Goal: Information Seeking & Learning: Learn about a topic

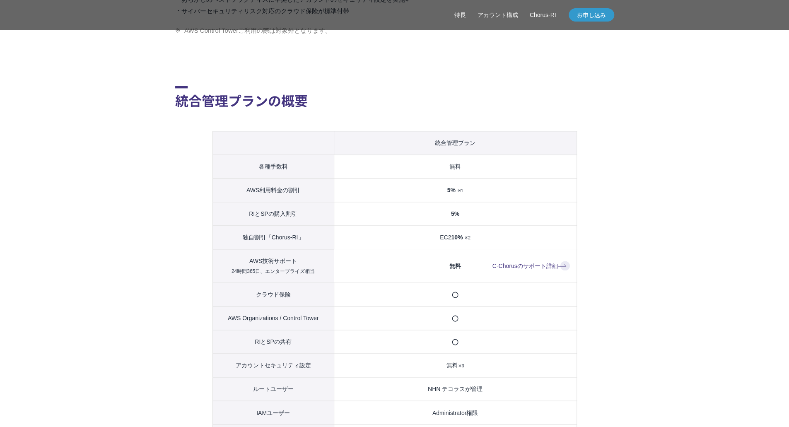
scroll to position [783, 0]
click at [532, 271] on link "C-Chorusのサポート詳細" at bounding box center [531, 266] width 77 height 10
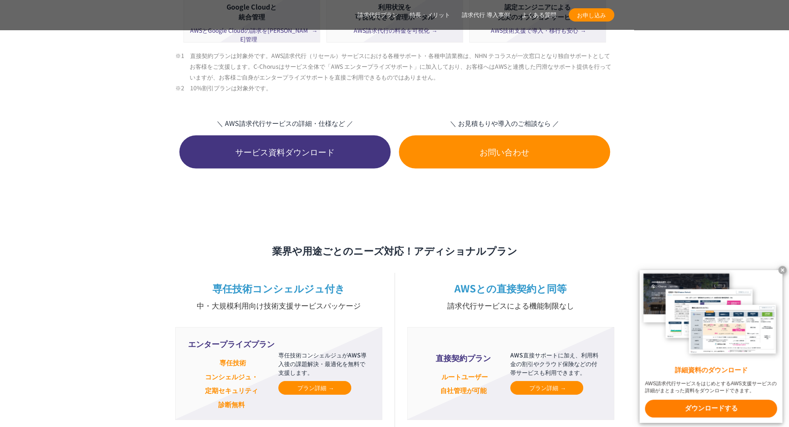
scroll to position [1784, 0]
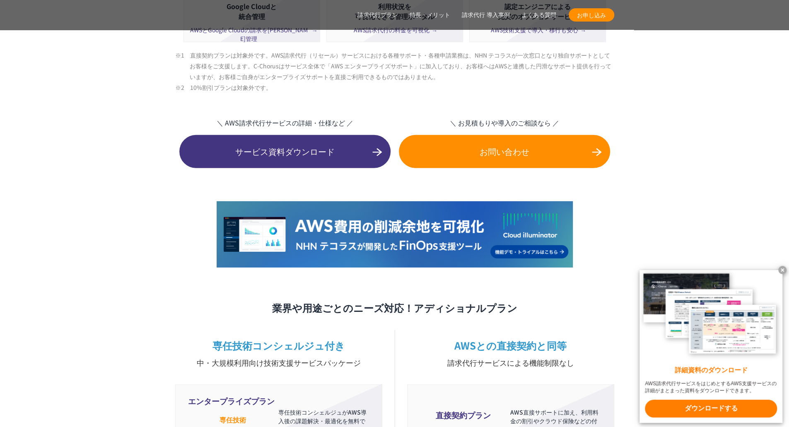
click at [431, 214] on img at bounding box center [395, 234] width 356 height 66
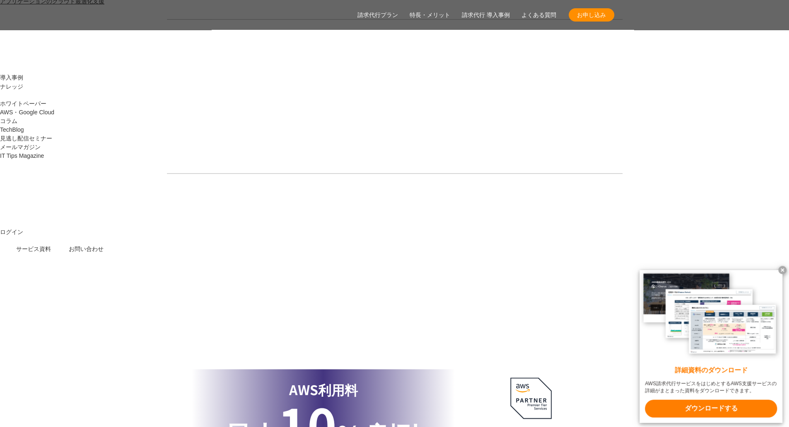
scroll to position [1100, 0]
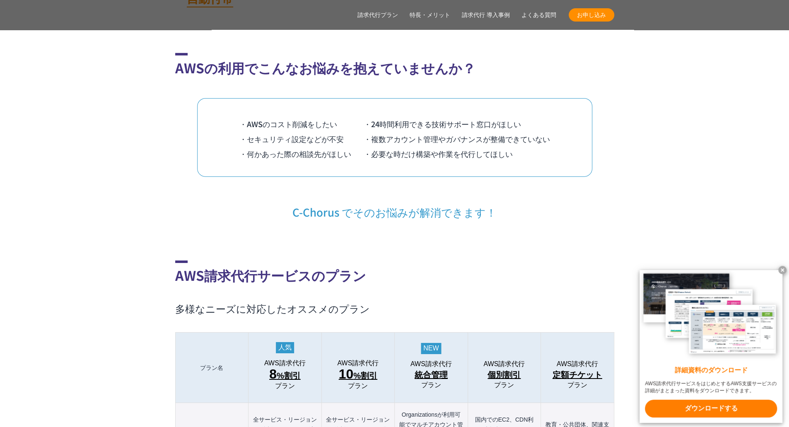
scroll to position [2071, 0]
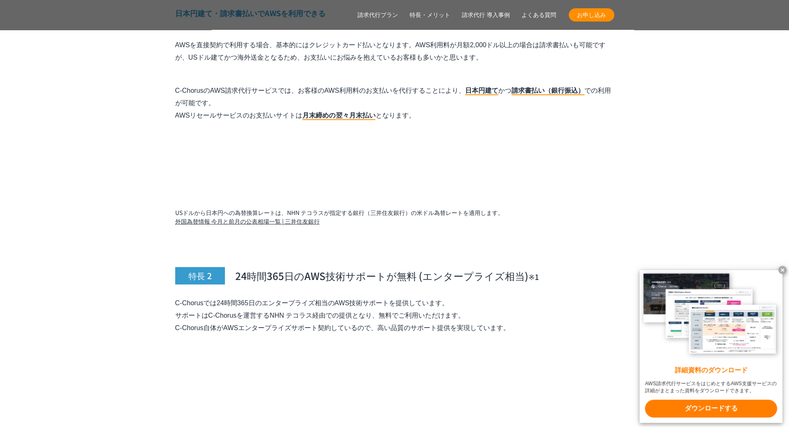
scroll to position [4246, 0]
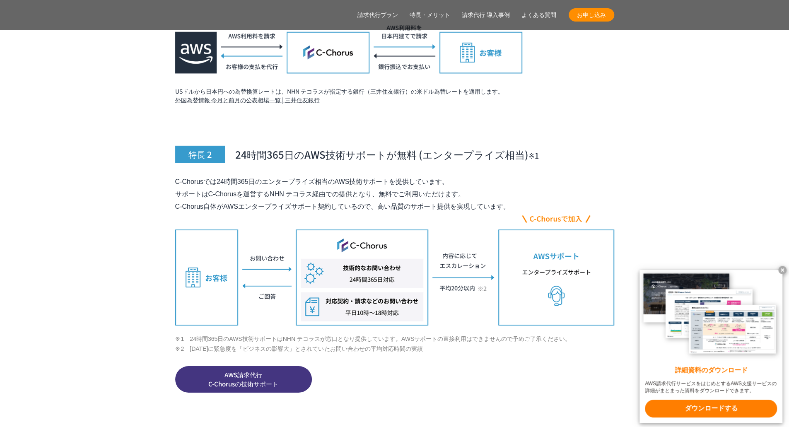
scroll to position [4261, 0]
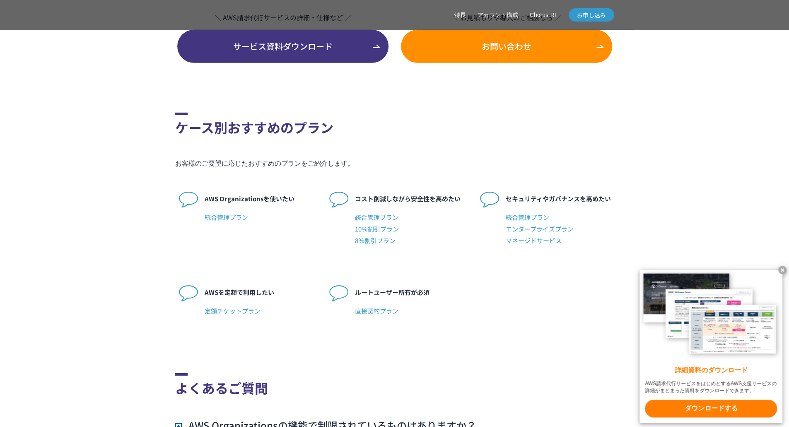
scroll to position [1897, 0]
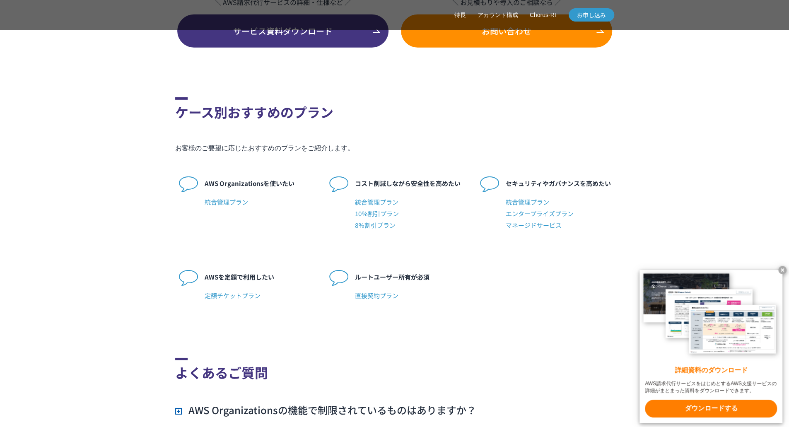
click at [438, 283] on p "ルートユーザー所有が必須" at bounding box center [409, 277] width 109 height 12
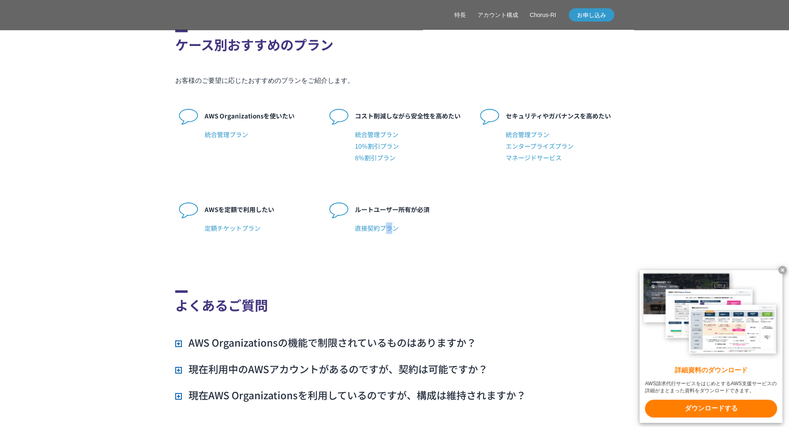
drag, startPoint x: 391, startPoint y: 249, endPoint x: 382, endPoint y: 253, distance: 10.0
click at [382, 234] on span "直接契約プラン" at bounding box center [409, 229] width 109 height 12
click at [371, 234] on span "直接契約プラン" at bounding box center [409, 229] width 109 height 12
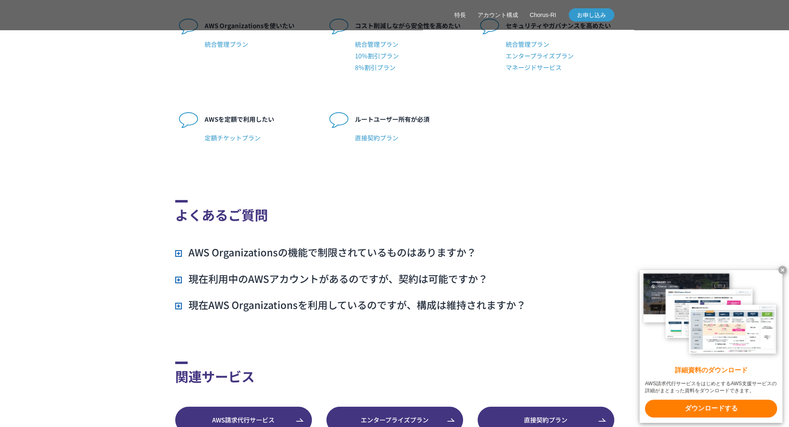
click at [353, 259] on h3 "AWS Organizationsの機能で制限されているものはありますか？" at bounding box center [325, 252] width 301 height 14
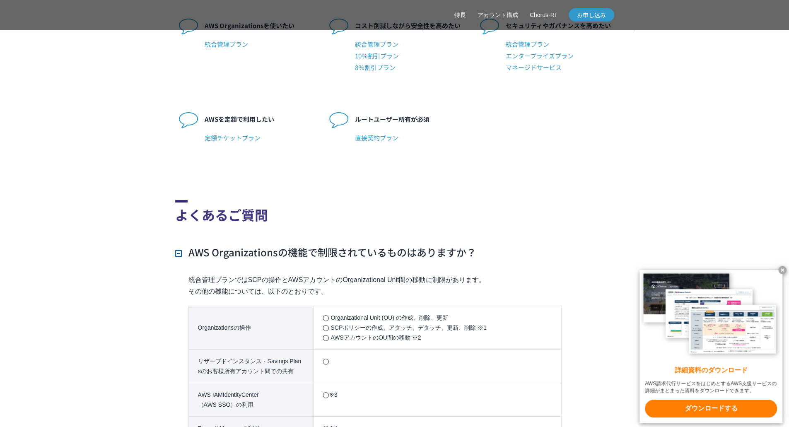
click at [353, 259] on h3 "AWS Organizationsの機能で制限されているものはありますか？" at bounding box center [325, 252] width 301 height 14
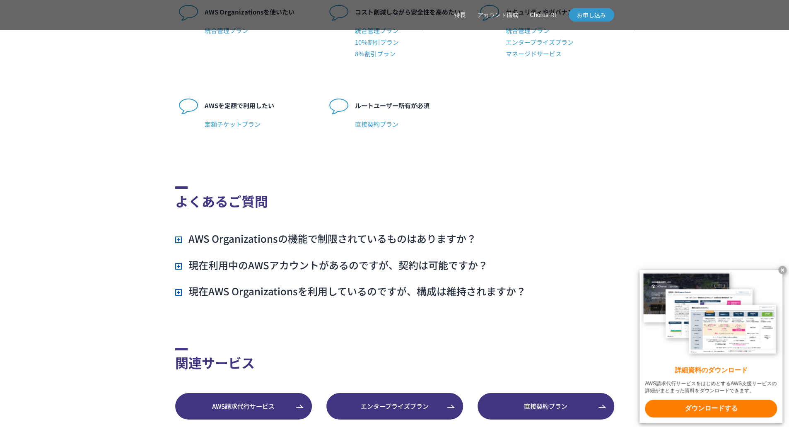
scroll to position [2069, 0]
drag, startPoint x: 353, startPoint y: 273, endPoint x: 353, endPoint y: 260, distance: 13.3
click at [353, 260] on ul "AWS Organizationsの機能で制限されているものはありますか？ 統合管理プランではSCPの操作とAWSアカウントのOrganizational U…" at bounding box center [394, 264] width 439 height 67
click at [353, 245] on h3 "AWS Organizationsの機能で制限されているものはありますか？" at bounding box center [325, 238] width 301 height 14
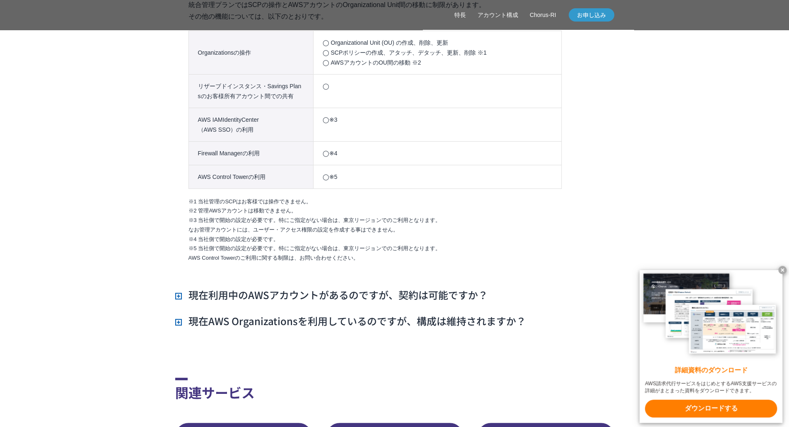
scroll to position [2332, 0]
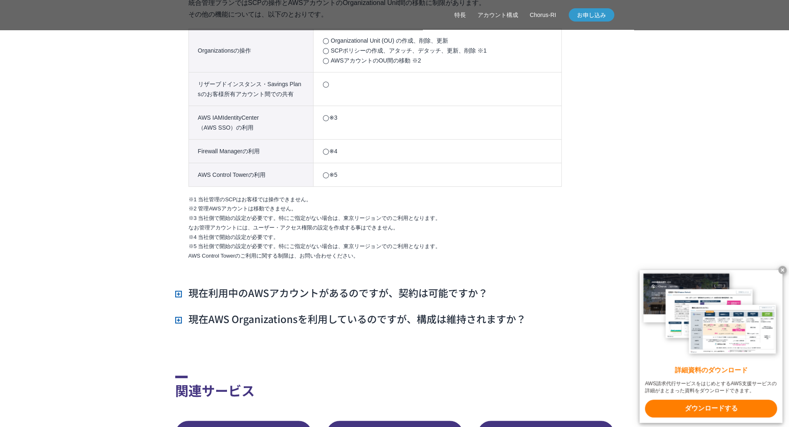
click at [403, 300] on h3 "現在利用中のAWSアカウントがあるのですが、契約は可能ですか？" at bounding box center [331, 293] width 313 height 14
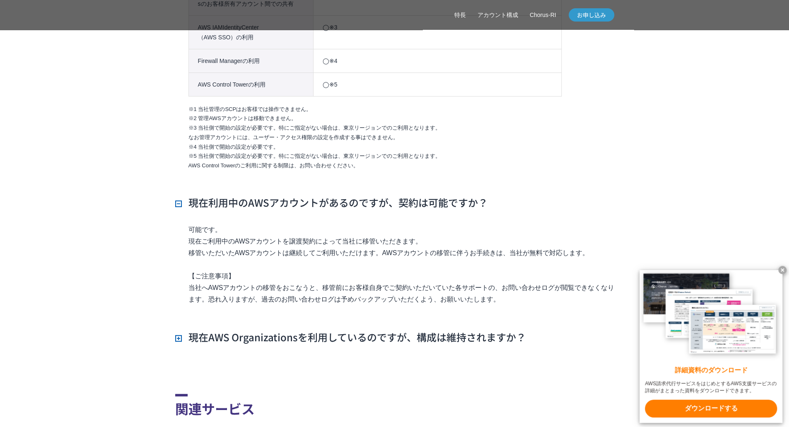
scroll to position [2437, 0]
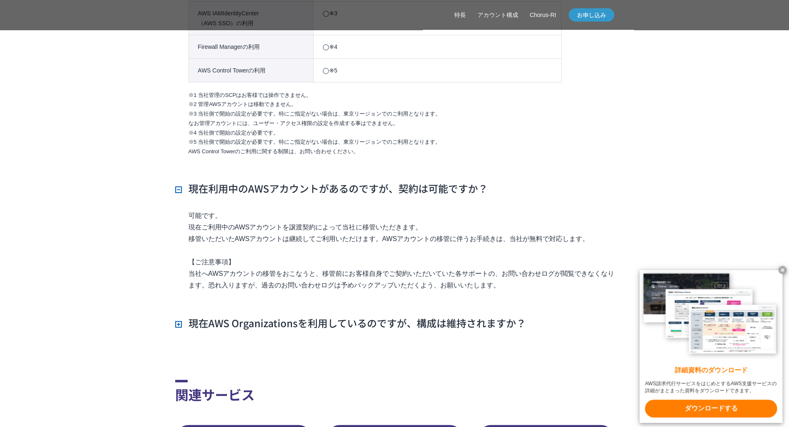
click at [373, 330] on h3 "現在AWS Organizationsを利用しているのですが、構成は維持されますか？" at bounding box center [350, 323] width 351 height 14
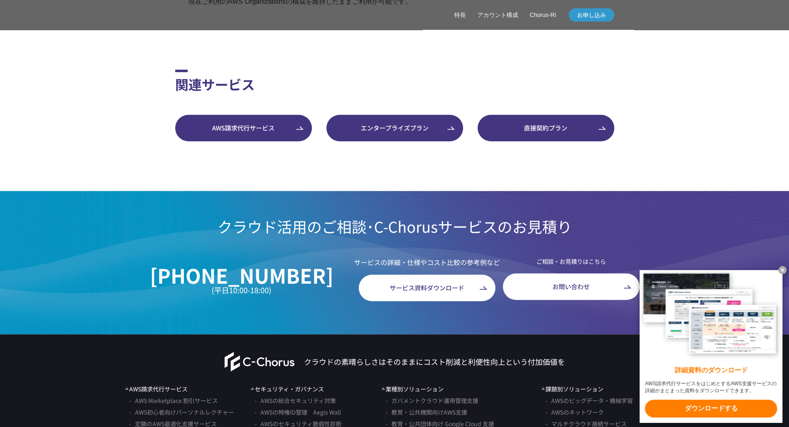
scroll to position [2787, 0]
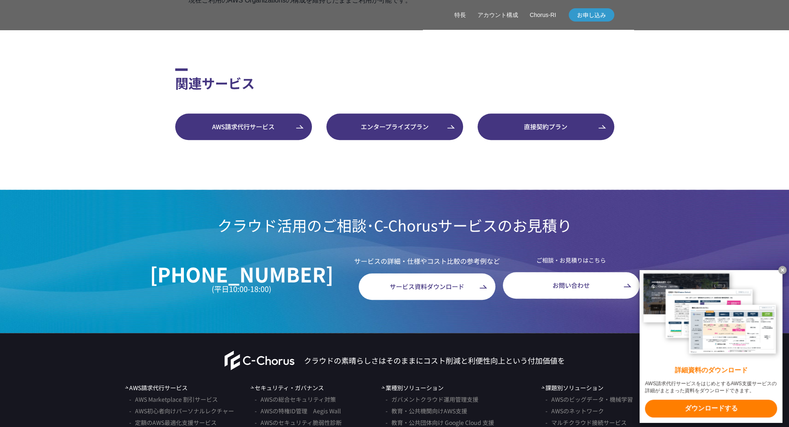
click at [525, 132] on span "直接契約プラン" at bounding box center [546, 127] width 137 height 10
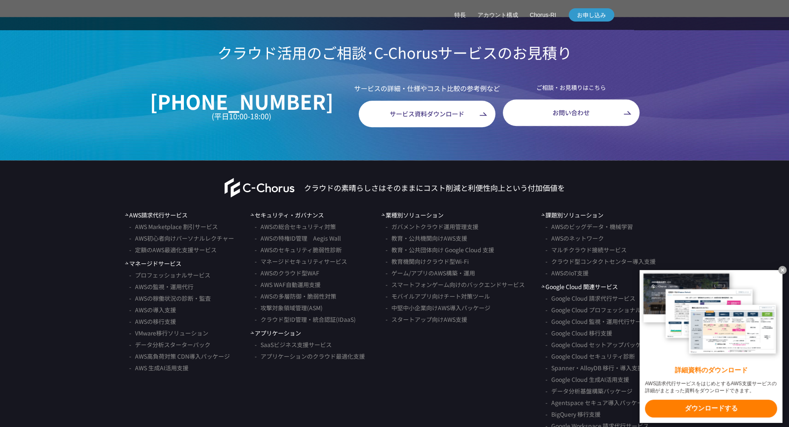
scroll to position [2961, 0]
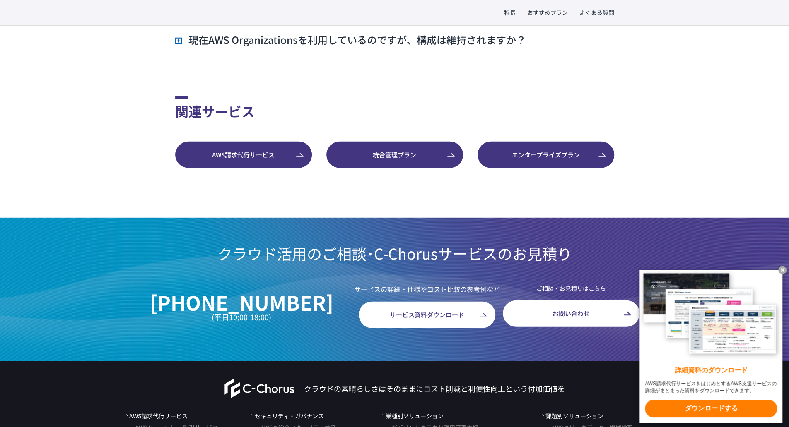
scroll to position [1675, 0]
